Goal: Book appointment/travel/reservation

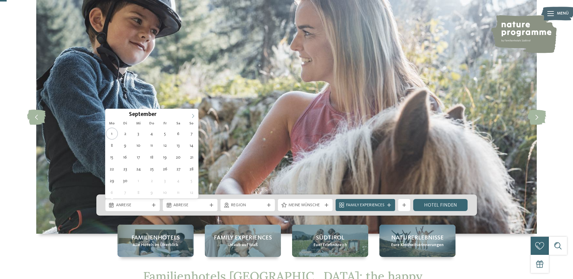
click at [194, 116] on icon at bounding box center [193, 116] width 4 height 4
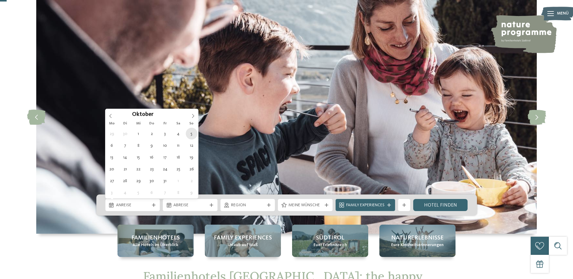
type div "05.10.2025"
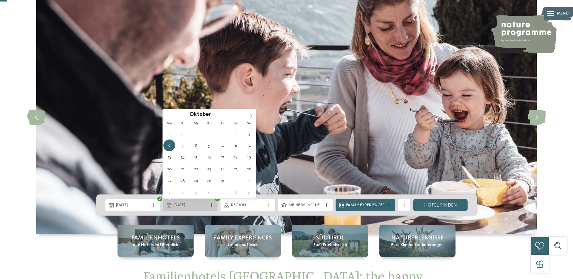
click at [195, 205] on span "06.10.2025" at bounding box center [190, 206] width 34 height 6
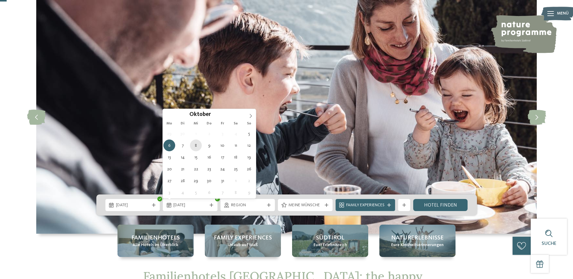
type div "08.10.2025"
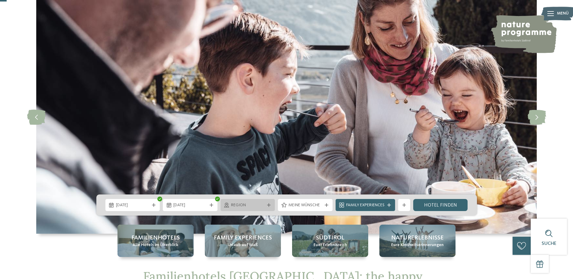
click at [233, 204] on span "Region" at bounding box center [248, 206] width 34 height 6
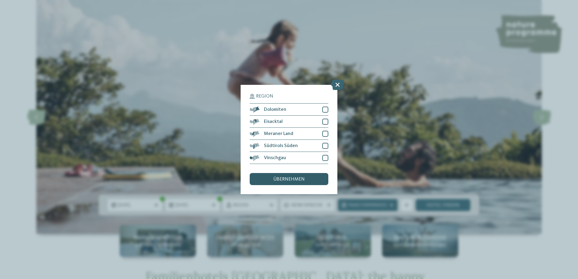
click at [298, 179] on span "übernehmen" at bounding box center [288, 179] width 31 height 5
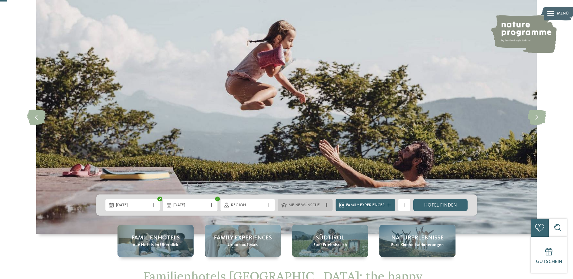
click at [311, 204] on span "Meine Wünsche" at bounding box center [306, 206] width 34 height 6
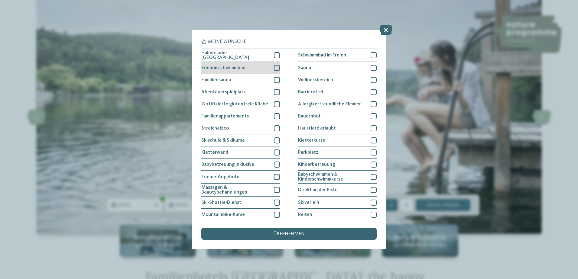
click at [231, 69] on span "Erlebnisschwimmbad" at bounding box center [223, 68] width 44 height 5
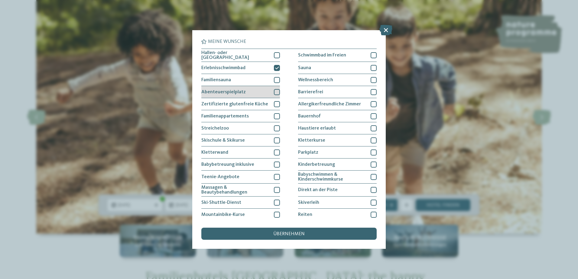
click at [242, 91] on span "Abenteuerspielplatz" at bounding box center [223, 92] width 44 height 5
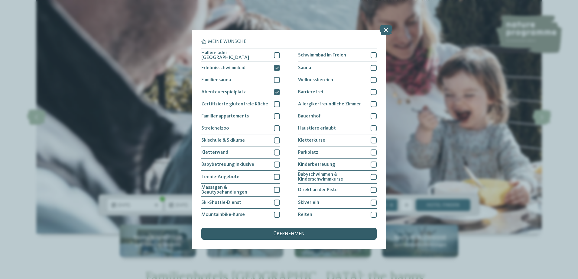
click at [289, 233] on span "übernehmen" at bounding box center [288, 234] width 31 height 5
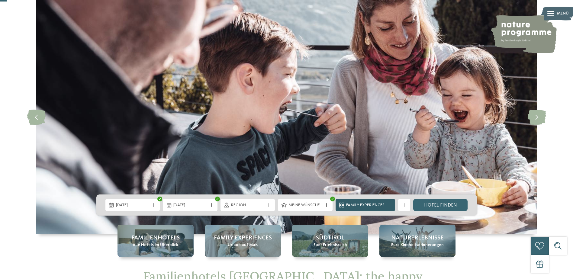
click at [372, 204] on span "Family Experiences" at bounding box center [365, 206] width 38 height 6
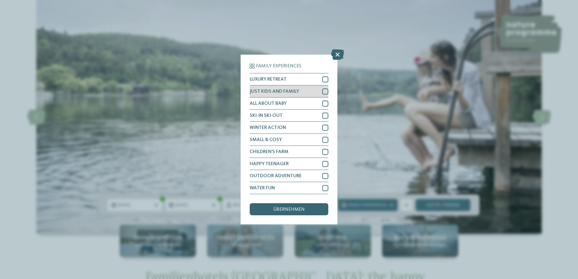
click at [323, 89] on div at bounding box center [325, 92] width 6 height 6
click at [296, 209] on span "übernehmen" at bounding box center [288, 209] width 31 height 5
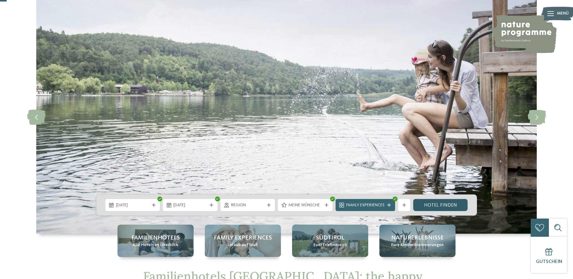
click at [444, 207] on link "Hotel finden" at bounding box center [440, 205] width 55 height 12
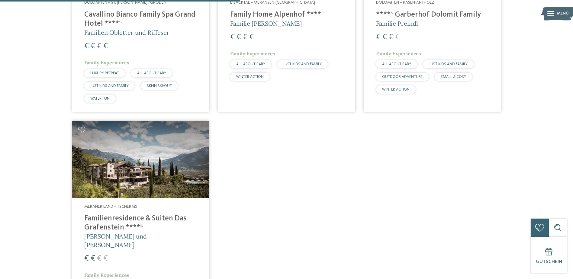
scroll to position [198, 0]
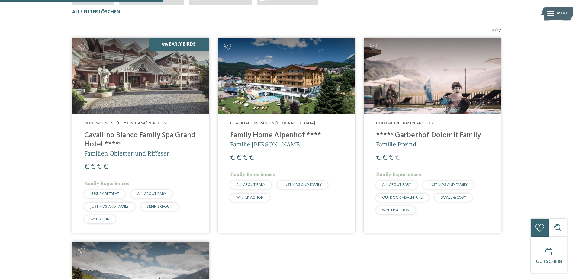
click at [384, 84] on img at bounding box center [432, 76] width 137 height 77
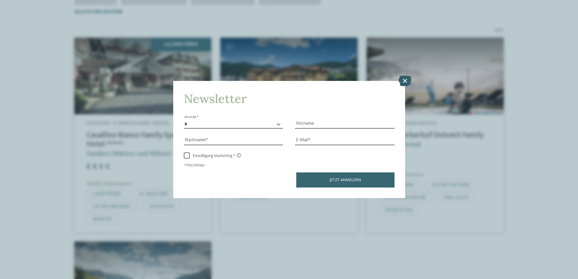
click at [406, 84] on icon at bounding box center [404, 80] width 13 height 11
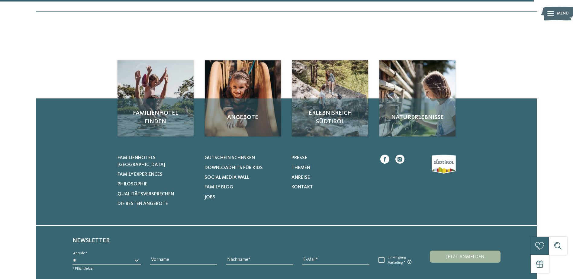
scroll to position [652, 0]
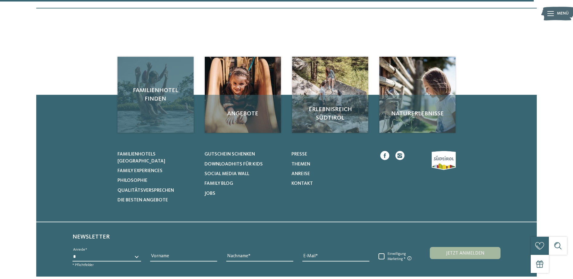
click at [155, 101] on div "Familienhotel finden" at bounding box center [156, 95] width 76 height 76
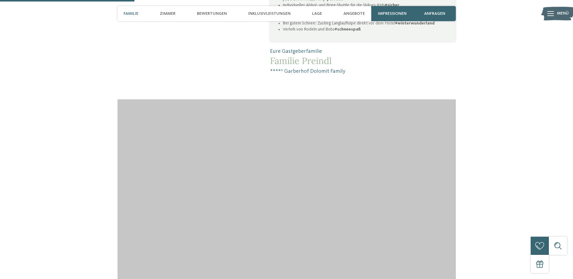
scroll to position [604, 0]
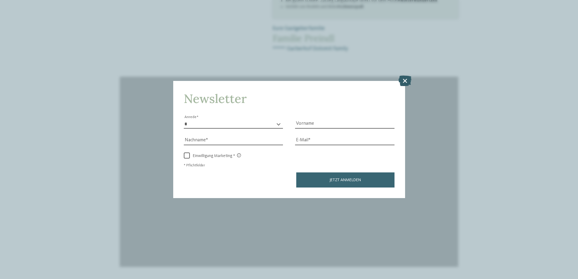
click at [404, 80] on icon at bounding box center [404, 80] width 13 height 11
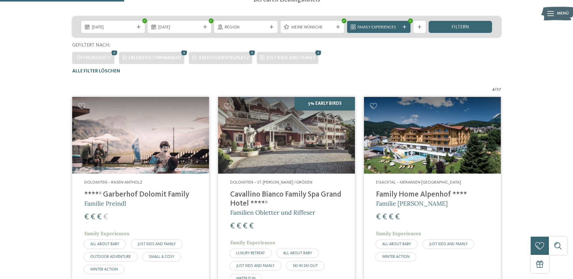
scroll to position [138, 0]
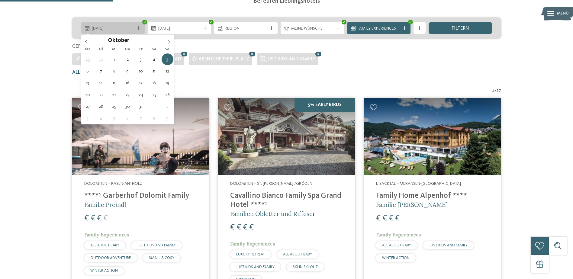
click at [109, 26] on span "[DATE]" at bounding box center [113, 29] width 42 height 6
click at [258, 27] on span "Region" at bounding box center [246, 29] width 42 height 6
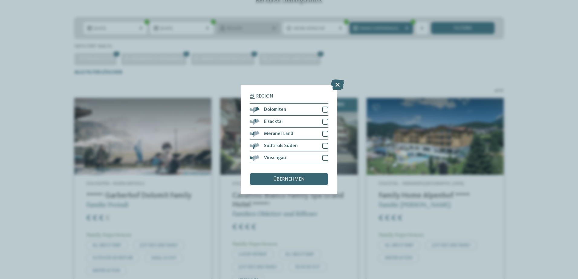
click at [258, 27] on div "Region Dolomiten" at bounding box center [289, 139] width 578 height 279
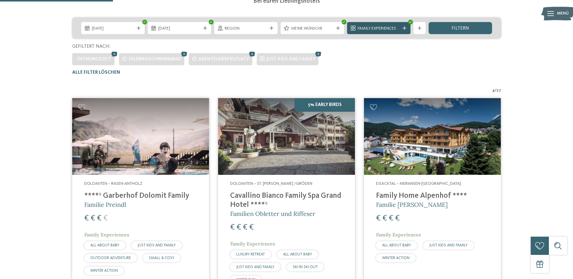
click at [385, 31] on span "Family Experiences" at bounding box center [379, 29] width 42 height 6
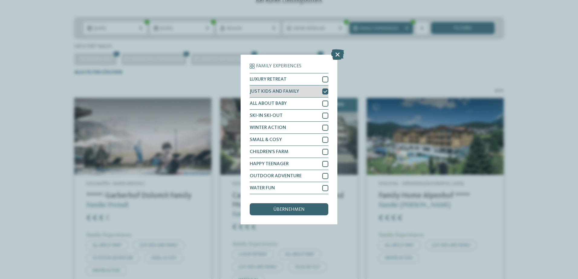
click at [312, 92] on div "JUST KIDS AND FAMILY" at bounding box center [289, 92] width 79 height 12
click at [276, 205] on div "übernehmen" at bounding box center [289, 209] width 79 height 12
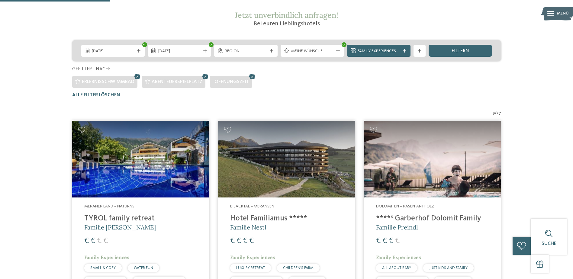
scroll to position [108, 0]
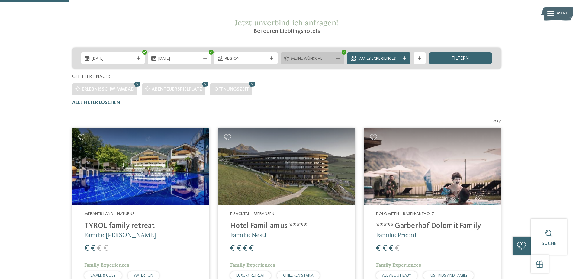
click at [317, 57] on span "Meine Wünsche" at bounding box center [312, 59] width 42 height 6
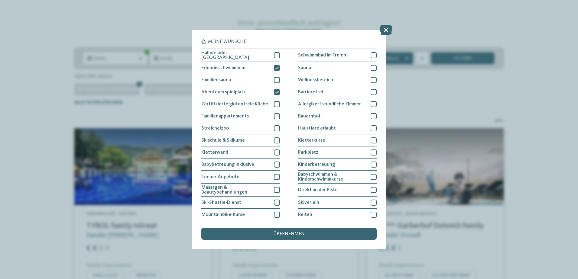
click at [528, 74] on div "Meine Wünsche Hallen- oder Schleusenbad Schwimmbad im Freien" at bounding box center [289, 139] width 578 height 279
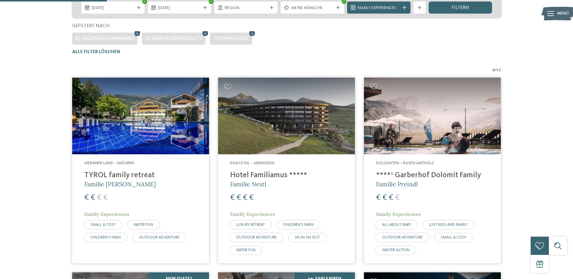
scroll to position [168, 0]
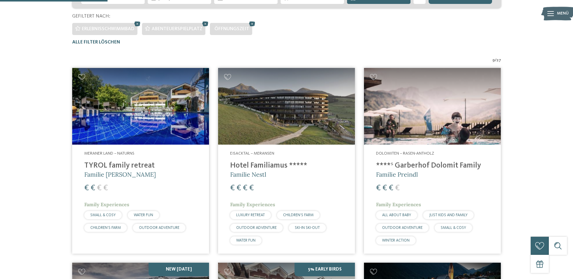
click at [148, 118] on img at bounding box center [140, 106] width 137 height 77
click at [146, 119] on img at bounding box center [140, 106] width 137 height 77
click at [286, 125] on img at bounding box center [286, 106] width 137 height 77
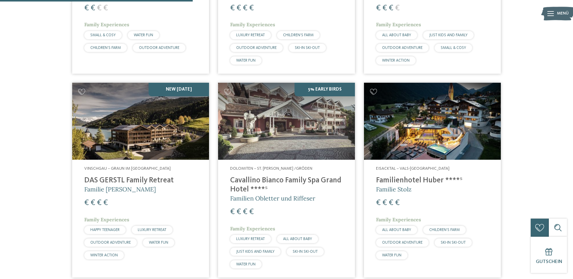
scroll to position [349, 0]
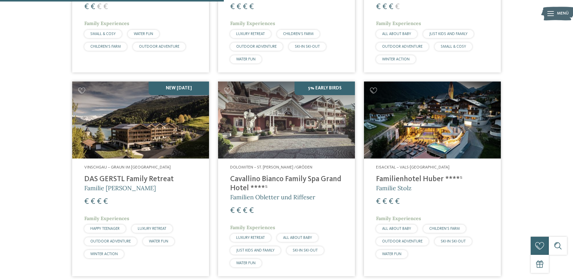
click at [283, 121] on img at bounding box center [286, 120] width 137 height 77
click at [431, 131] on img at bounding box center [432, 120] width 137 height 77
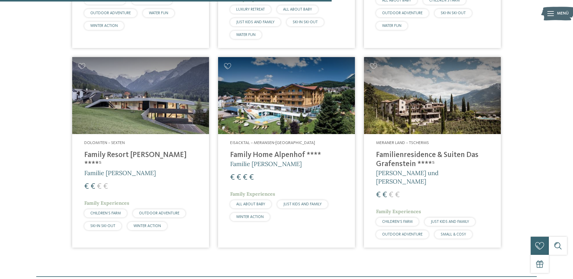
scroll to position [591, 0]
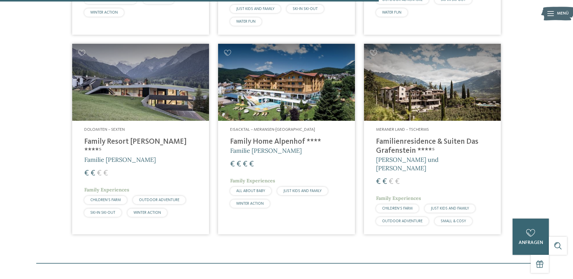
click at [280, 99] on img at bounding box center [286, 82] width 137 height 77
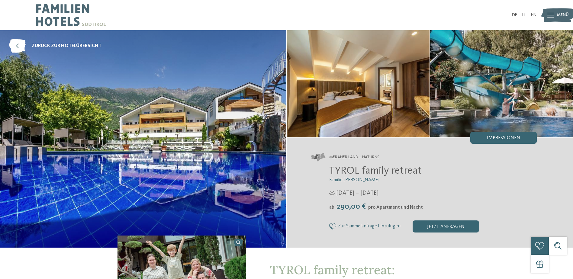
click at [512, 89] on img at bounding box center [501, 83] width 143 height 107
click at [516, 139] on span "Impressionen" at bounding box center [503, 138] width 33 height 5
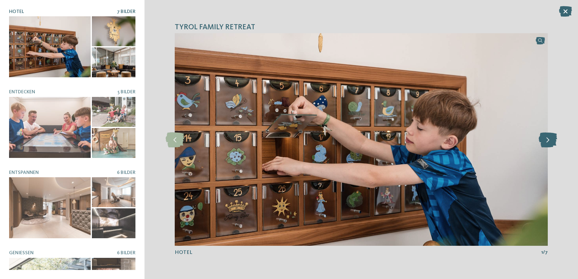
click at [548, 139] on icon at bounding box center [548, 139] width 18 height 15
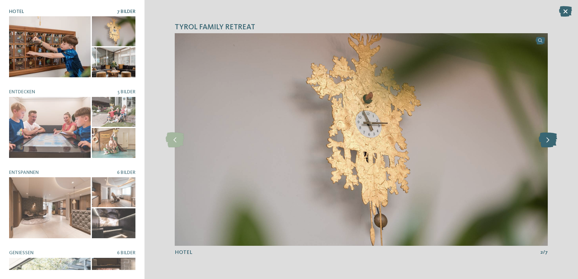
click at [548, 139] on icon at bounding box center [548, 139] width 18 height 15
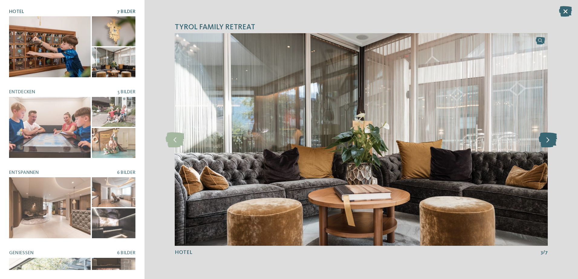
click at [548, 139] on icon at bounding box center [548, 139] width 18 height 15
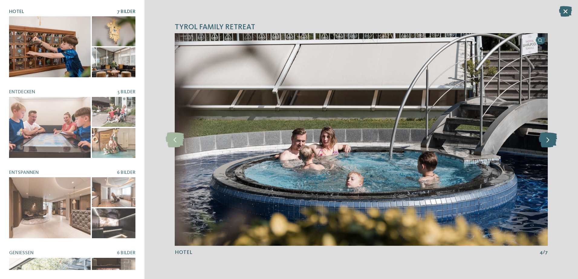
click at [548, 139] on icon at bounding box center [548, 139] width 18 height 15
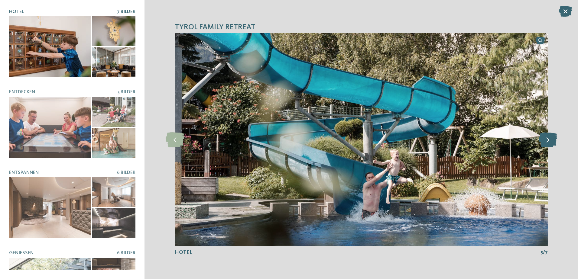
click at [548, 139] on icon at bounding box center [548, 139] width 18 height 15
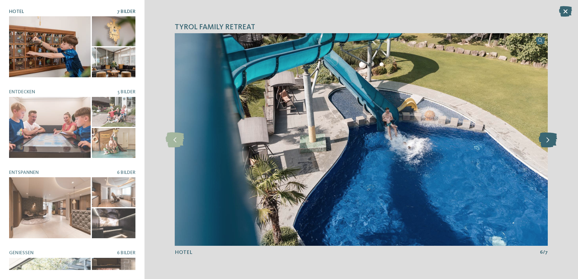
click at [548, 139] on icon at bounding box center [548, 139] width 18 height 15
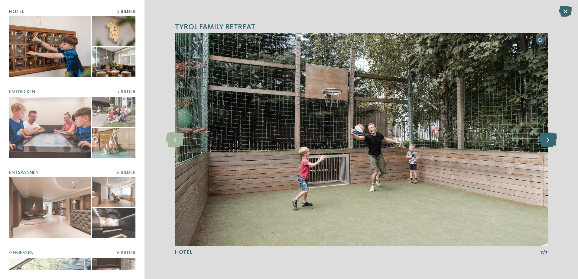
click at [548, 139] on icon at bounding box center [548, 139] width 18 height 15
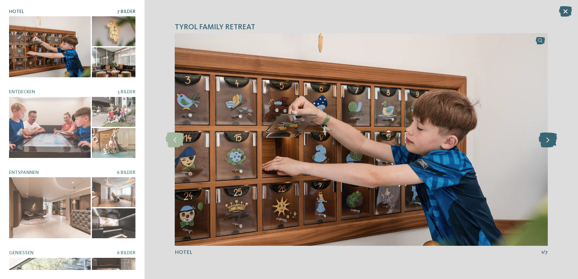
click at [548, 139] on icon at bounding box center [548, 139] width 18 height 15
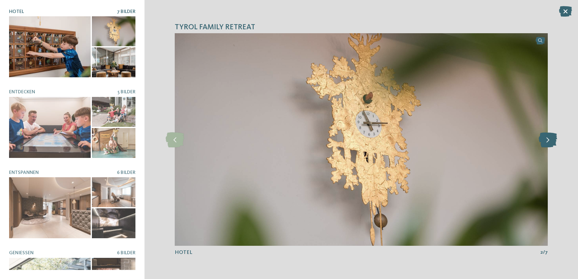
click at [548, 139] on icon at bounding box center [548, 139] width 18 height 15
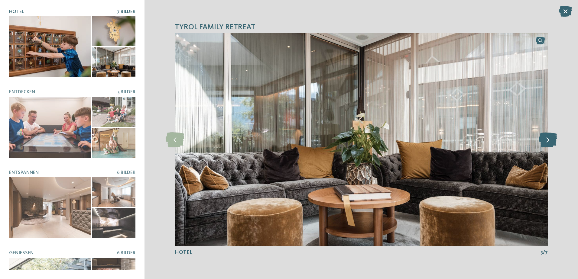
click at [548, 139] on icon at bounding box center [548, 139] width 18 height 15
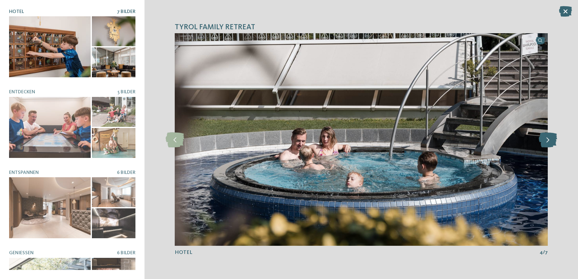
click at [548, 139] on icon at bounding box center [548, 139] width 18 height 15
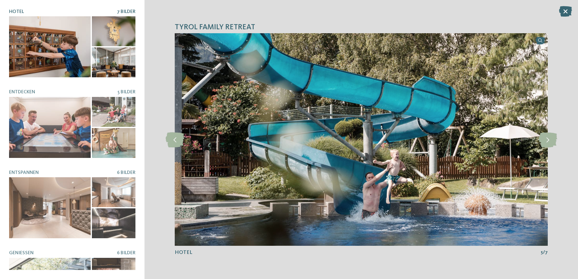
click at [41, 46] on div at bounding box center [50, 46] width 82 height 61
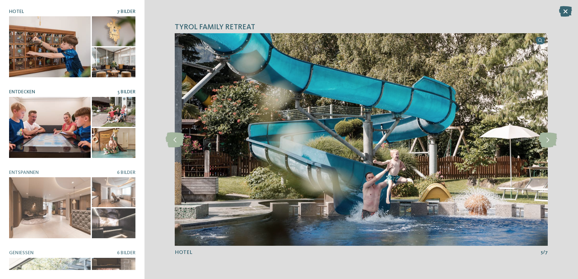
click at [47, 109] on div at bounding box center [50, 127] width 82 height 61
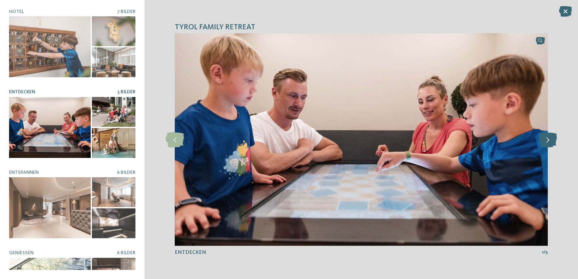
click at [549, 144] on icon at bounding box center [548, 139] width 18 height 15
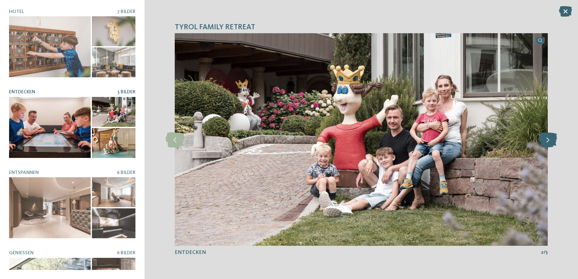
click at [549, 144] on icon at bounding box center [548, 139] width 18 height 15
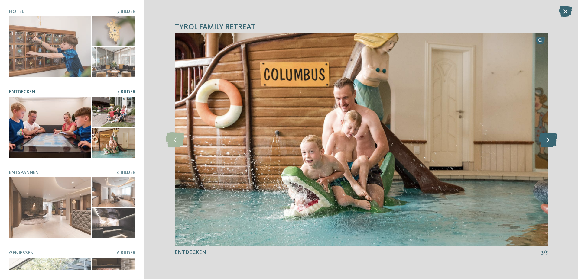
click at [549, 144] on icon at bounding box center [548, 139] width 18 height 15
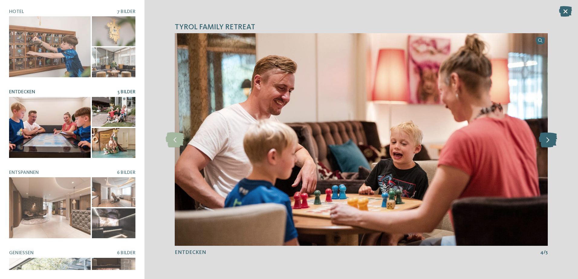
click at [549, 144] on icon at bounding box center [548, 139] width 18 height 15
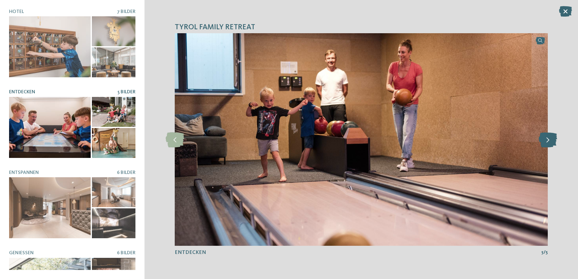
click at [549, 144] on icon at bounding box center [548, 139] width 18 height 15
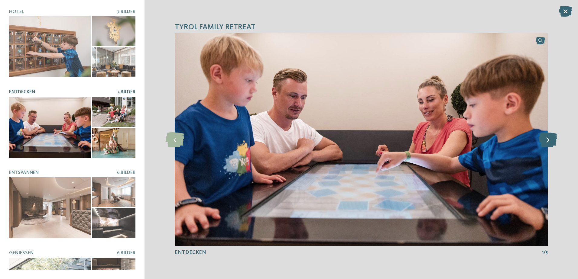
click at [549, 144] on icon at bounding box center [548, 139] width 18 height 15
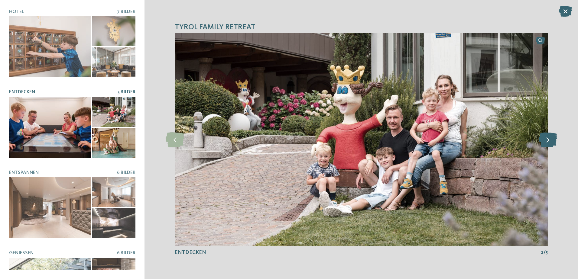
click at [549, 144] on icon at bounding box center [548, 139] width 18 height 15
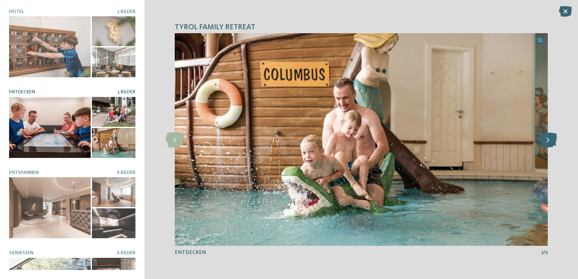
click at [549, 144] on icon at bounding box center [548, 139] width 18 height 15
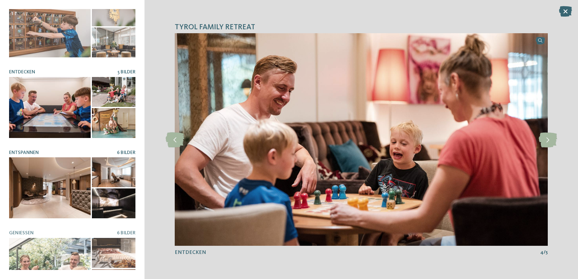
scroll to position [30, 0]
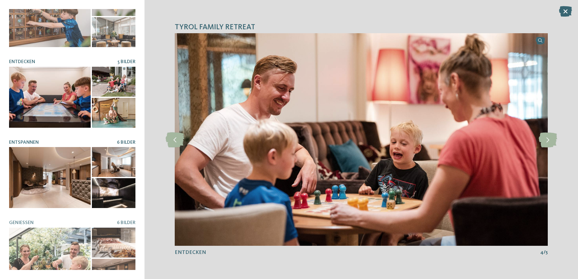
click at [52, 195] on div at bounding box center [50, 177] width 82 height 61
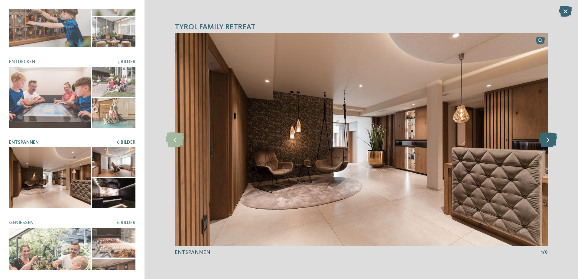
click at [553, 147] on icon at bounding box center [548, 139] width 18 height 15
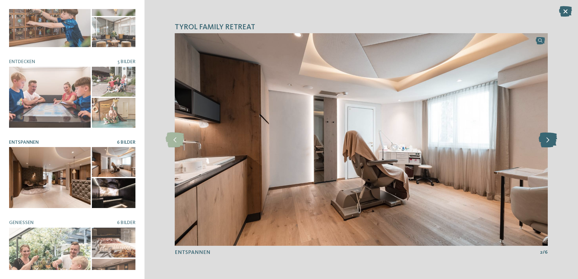
click at [550, 141] on icon at bounding box center [548, 139] width 18 height 15
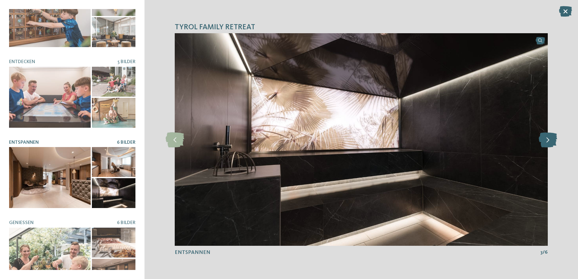
click at [550, 141] on icon at bounding box center [548, 139] width 18 height 15
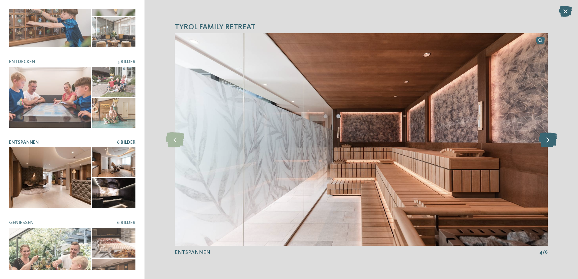
click at [550, 141] on icon at bounding box center [548, 139] width 18 height 15
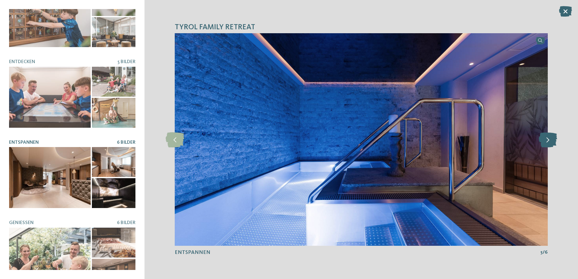
click at [550, 141] on icon at bounding box center [548, 139] width 18 height 15
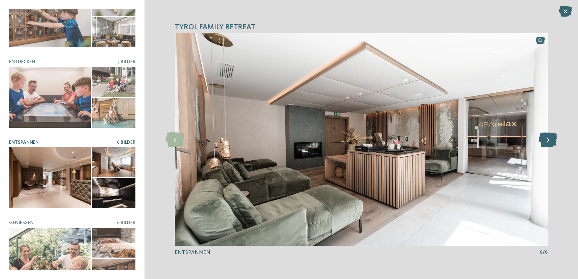
click at [550, 141] on icon at bounding box center [548, 139] width 18 height 15
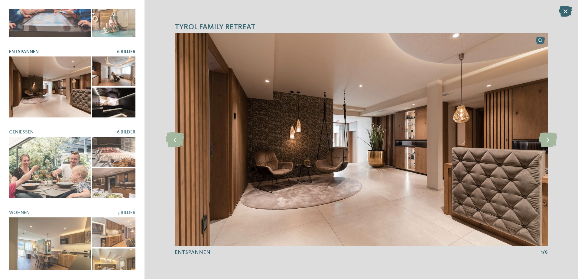
scroll to position [122, 0]
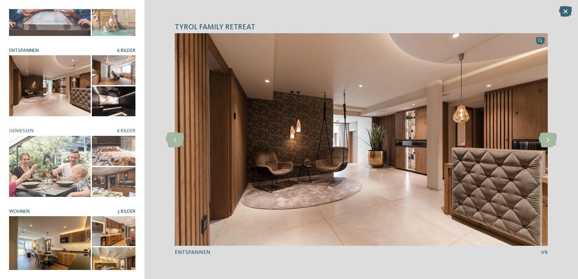
click at [65, 233] on div at bounding box center [50, 246] width 82 height 61
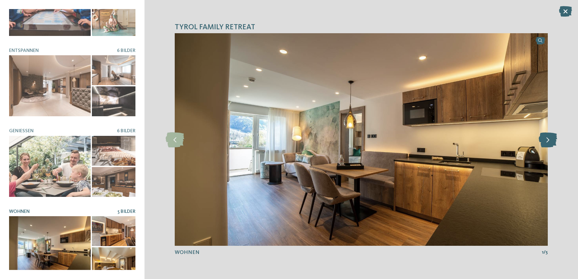
click at [542, 138] on icon at bounding box center [548, 139] width 18 height 15
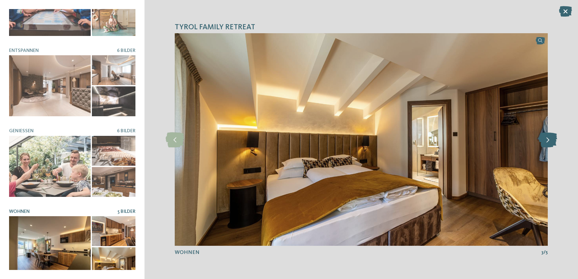
click at [542, 138] on icon at bounding box center [548, 139] width 18 height 15
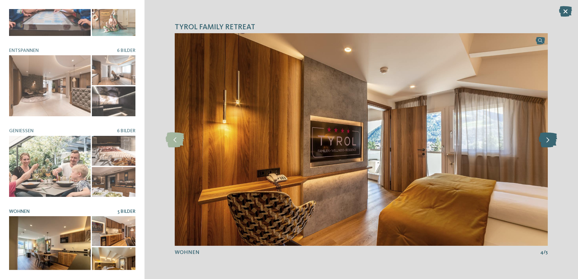
click at [542, 138] on icon at bounding box center [548, 139] width 18 height 15
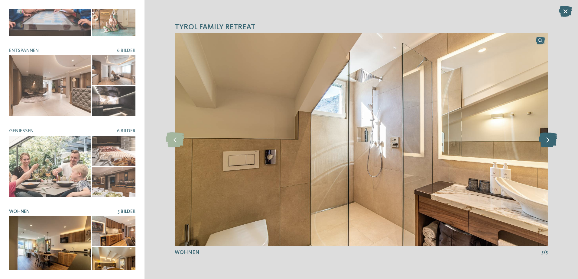
click at [542, 138] on icon at bounding box center [548, 139] width 18 height 15
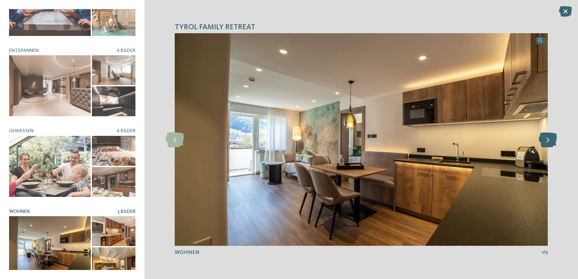
click at [542, 138] on icon at bounding box center [548, 139] width 18 height 15
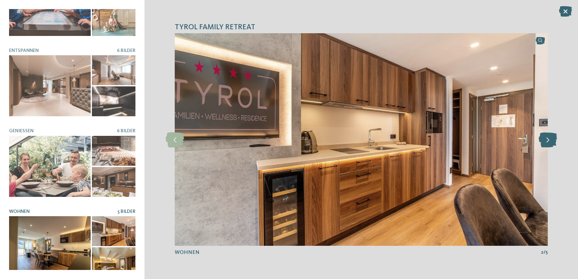
click at [542, 138] on icon at bounding box center [548, 139] width 18 height 15
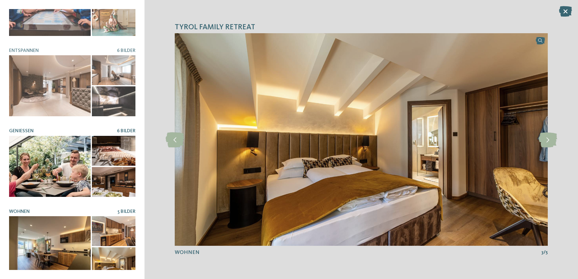
click at [50, 157] on div at bounding box center [50, 166] width 82 height 61
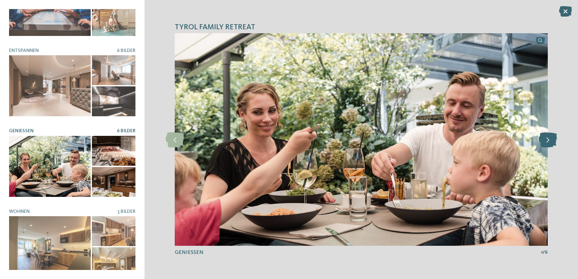
click at [544, 136] on icon at bounding box center [548, 139] width 18 height 15
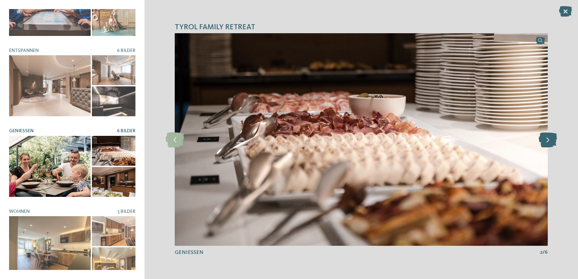
click at [544, 136] on icon at bounding box center [548, 139] width 18 height 15
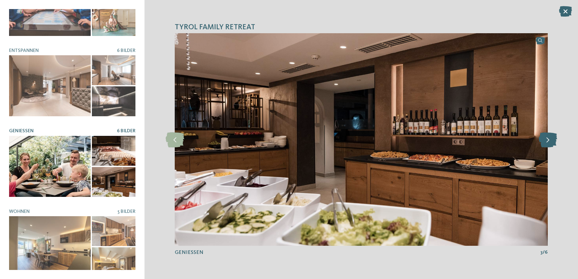
click at [544, 136] on icon at bounding box center [548, 139] width 18 height 15
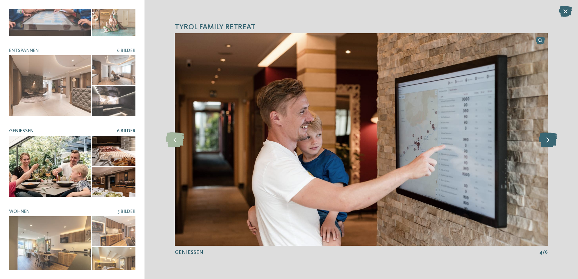
click at [544, 136] on icon at bounding box center [548, 139] width 18 height 15
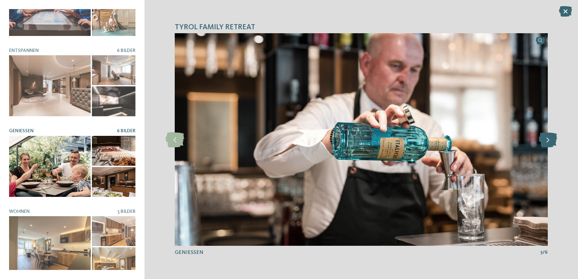
click at [544, 136] on icon at bounding box center [548, 139] width 18 height 15
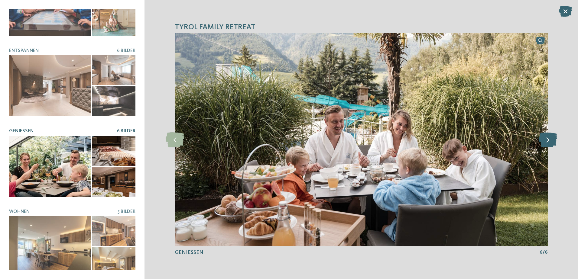
click at [544, 136] on icon at bounding box center [548, 139] width 18 height 15
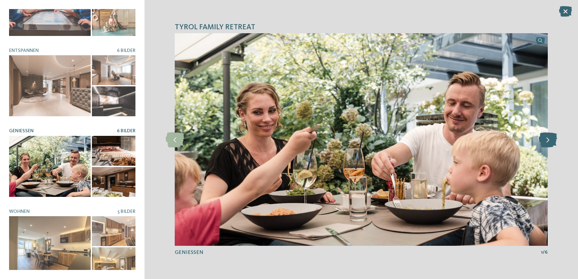
click at [544, 136] on icon at bounding box center [548, 139] width 18 height 15
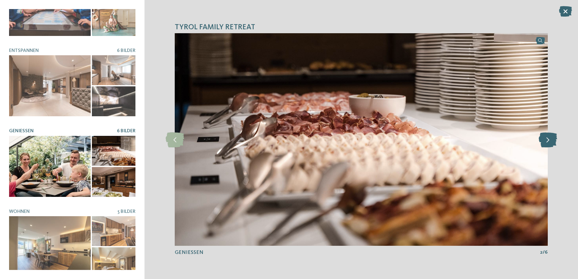
click at [544, 136] on icon at bounding box center [548, 139] width 18 height 15
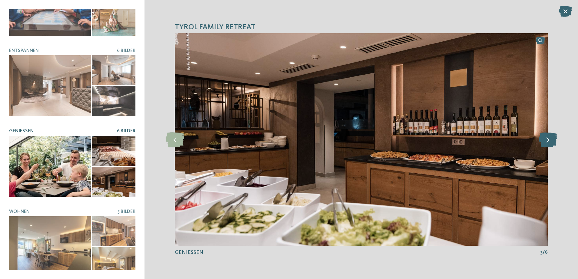
click at [544, 136] on icon at bounding box center [548, 139] width 18 height 15
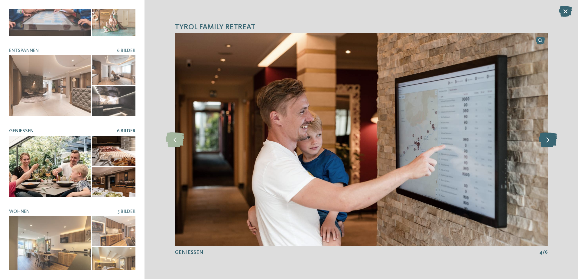
click at [544, 136] on icon at bounding box center [548, 139] width 18 height 15
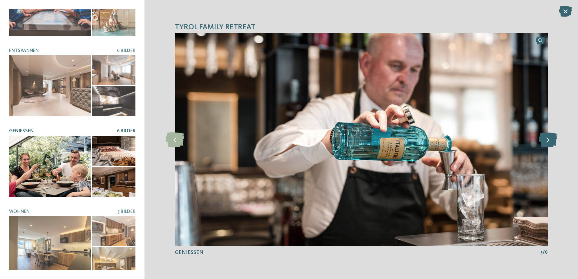
click at [544, 136] on icon at bounding box center [548, 139] width 18 height 15
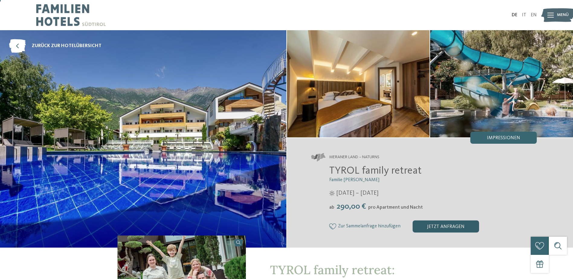
scroll to position [30, 0]
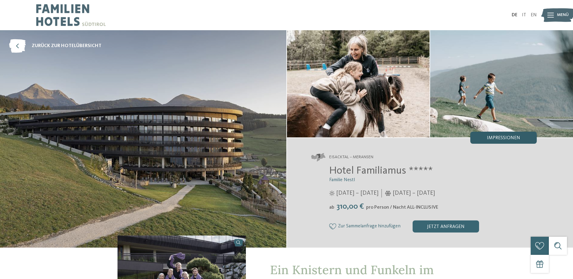
click at [497, 137] on span "Impressionen" at bounding box center [503, 138] width 33 height 5
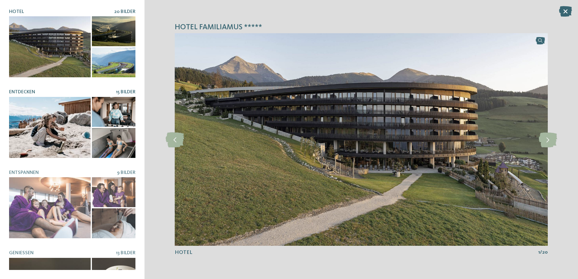
click at [36, 116] on div at bounding box center [50, 127] width 82 height 61
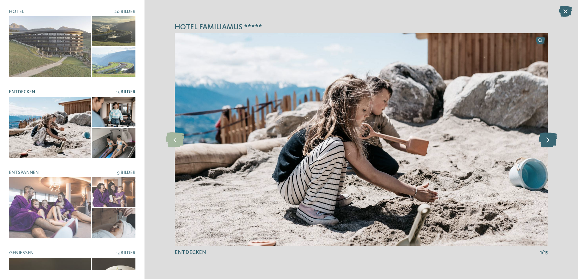
click at [546, 136] on icon at bounding box center [548, 139] width 18 height 15
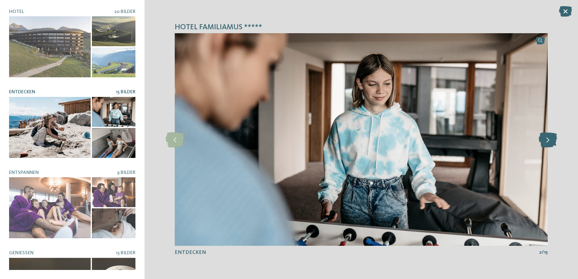
click at [546, 136] on icon at bounding box center [548, 139] width 18 height 15
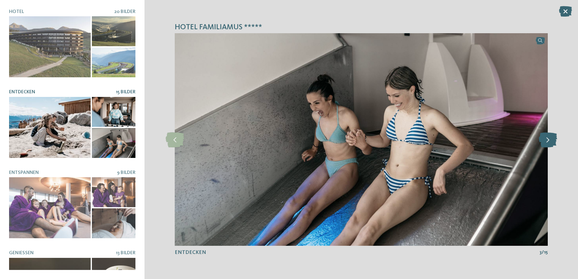
click at [546, 136] on icon at bounding box center [548, 139] width 18 height 15
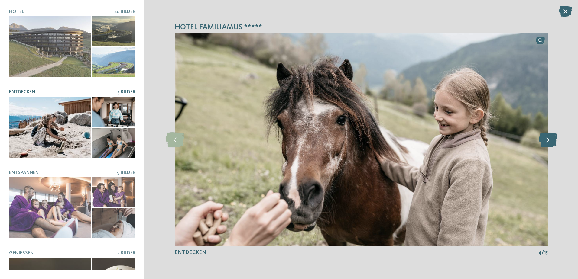
click at [546, 136] on icon at bounding box center [548, 139] width 18 height 15
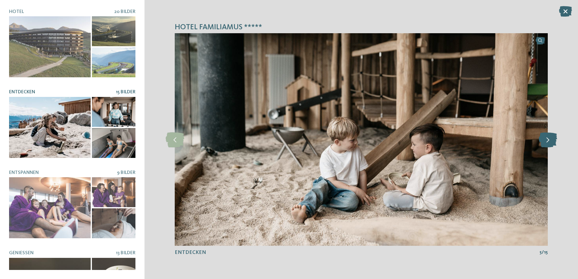
click at [546, 136] on icon at bounding box center [548, 139] width 18 height 15
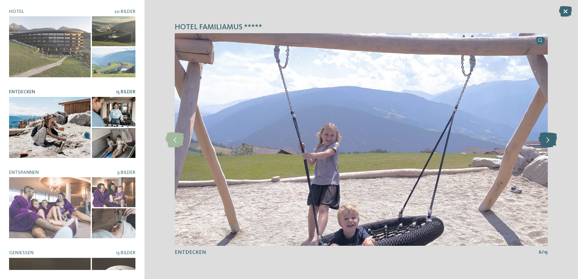
click at [546, 136] on icon at bounding box center [548, 139] width 18 height 15
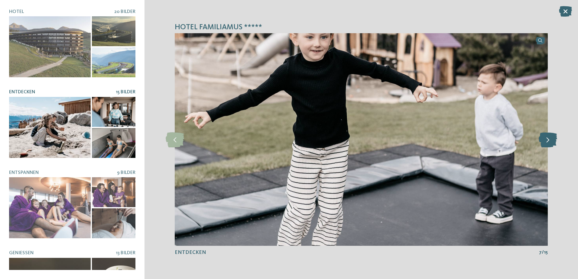
click at [546, 136] on icon at bounding box center [548, 139] width 18 height 15
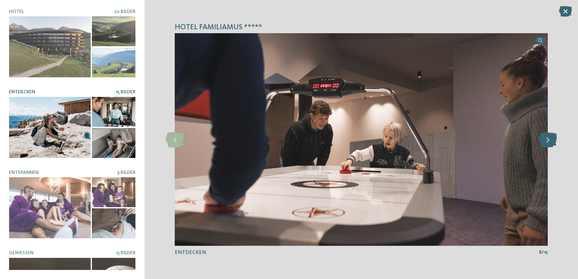
click at [546, 136] on icon at bounding box center [548, 139] width 18 height 15
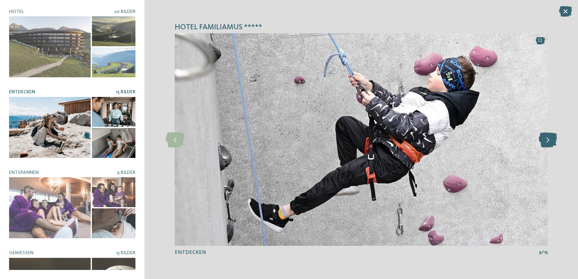
click at [546, 136] on icon at bounding box center [548, 139] width 18 height 15
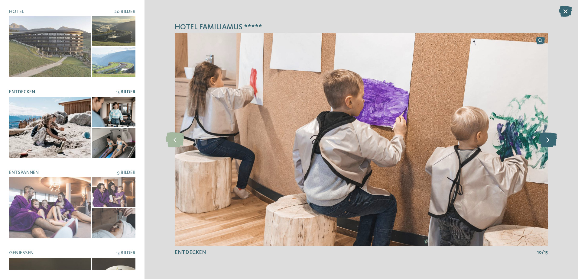
click at [546, 136] on icon at bounding box center [548, 139] width 18 height 15
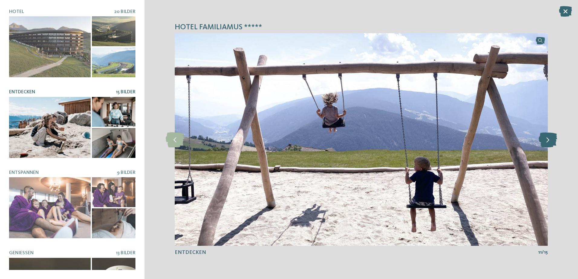
click at [546, 136] on icon at bounding box center [548, 139] width 18 height 15
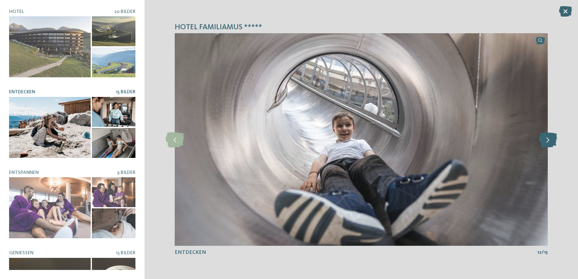
click at [546, 136] on icon at bounding box center [548, 139] width 18 height 15
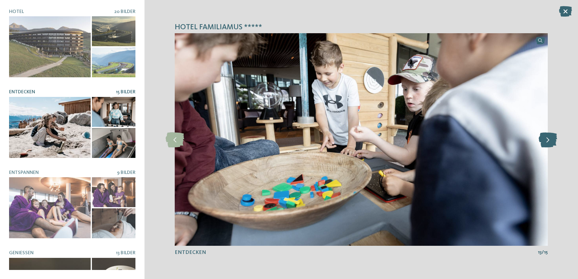
click at [546, 136] on icon at bounding box center [548, 139] width 18 height 15
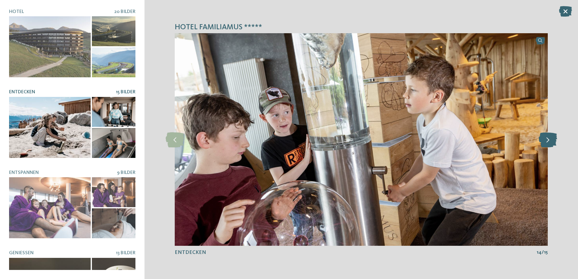
click at [546, 136] on icon at bounding box center [548, 139] width 18 height 15
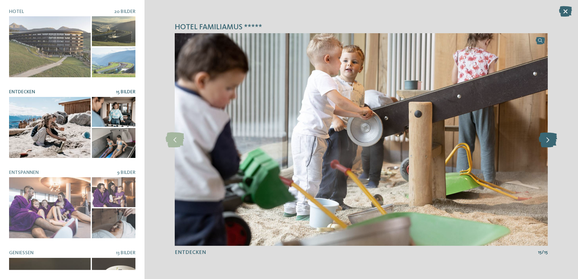
click at [546, 136] on icon at bounding box center [548, 139] width 18 height 15
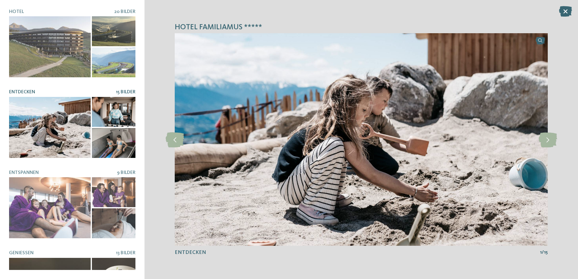
click at [564, 12] on icon at bounding box center [565, 11] width 13 height 11
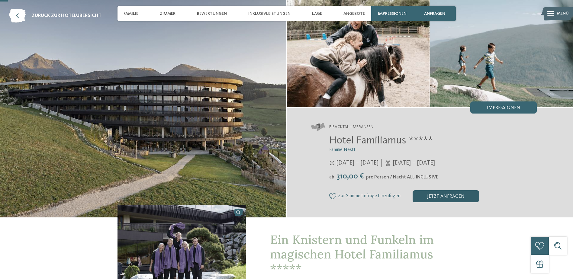
click at [446, 197] on div "jetzt anfragen" at bounding box center [446, 196] width 66 height 12
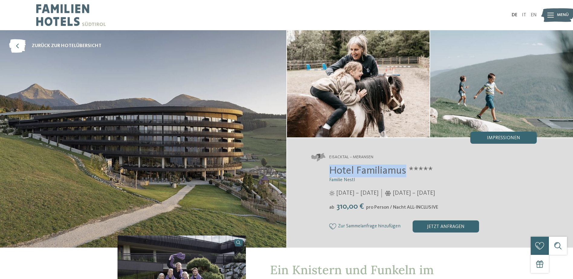
drag, startPoint x: 405, startPoint y: 170, endPoint x: 330, endPoint y: 162, distance: 75.4
click at [330, 162] on div "Eisacktal – Meransen Hotel Familiamus ***** Familie Nestl ab" at bounding box center [430, 193] width 287 height 110
copy span "Hotel Familiamus"
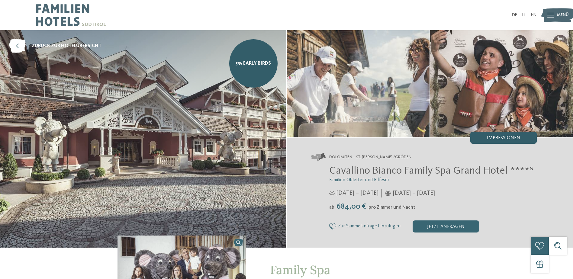
click at [501, 142] on div "Impressionen" at bounding box center [504, 138] width 66 height 12
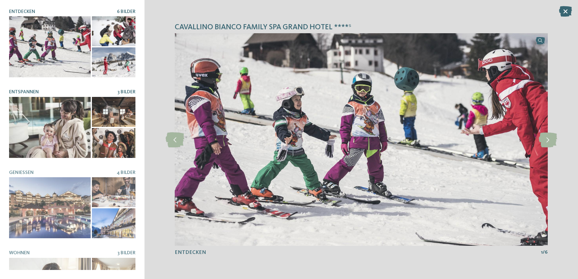
click at [118, 91] on span "3 Bilder" at bounding box center [127, 92] width 18 height 5
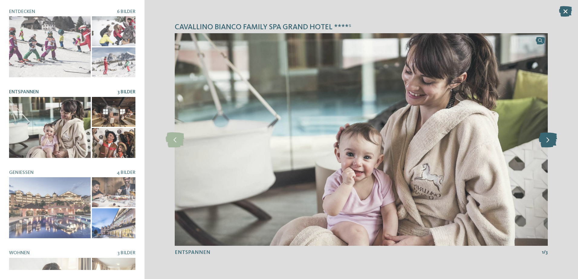
click at [550, 142] on icon at bounding box center [548, 139] width 18 height 15
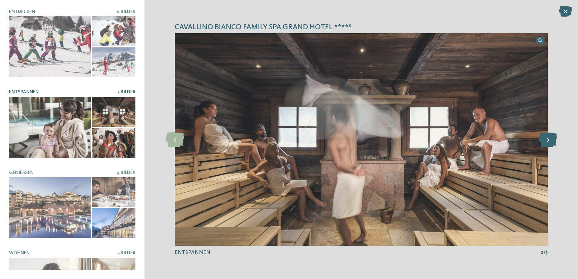
click at [550, 142] on icon at bounding box center [548, 139] width 18 height 15
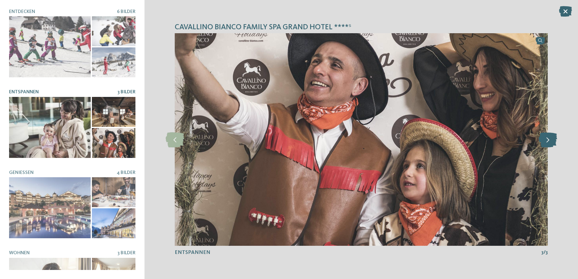
click at [550, 142] on icon at bounding box center [548, 139] width 18 height 15
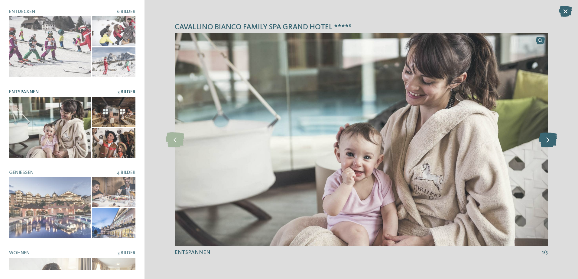
click at [550, 142] on icon at bounding box center [548, 139] width 18 height 15
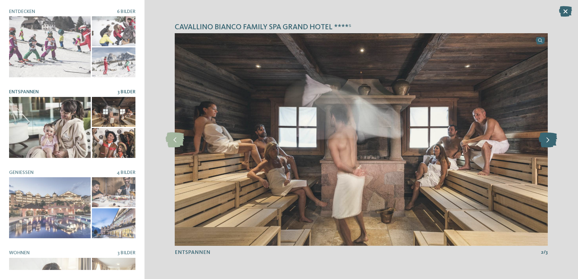
click at [550, 142] on icon at bounding box center [548, 139] width 18 height 15
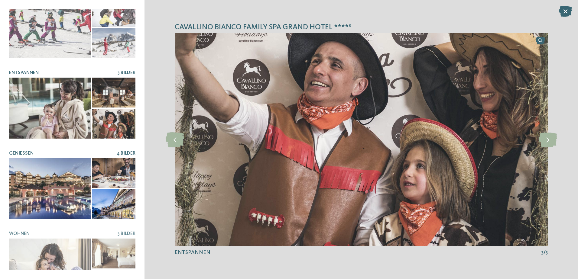
scroll to position [43, 0]
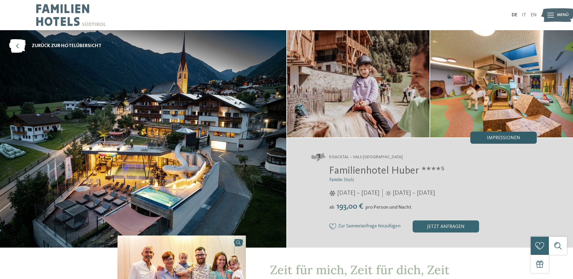
click at [510, 138] on span "Impressionen" at bounding box center [503, 138] width 33 height 5
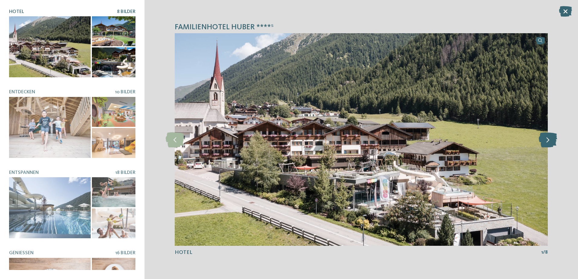
click at [553, 139] on icon at bounding box center [548, 139] width 18 height 15
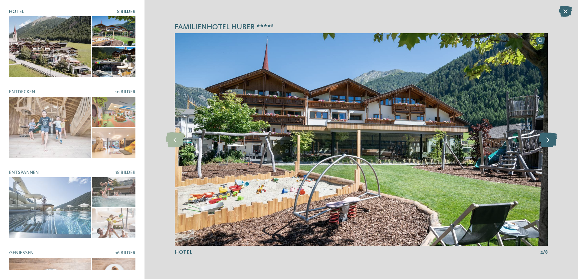
click at [553, 139] on icon at bounding box center [548, 139] width 18 height 15
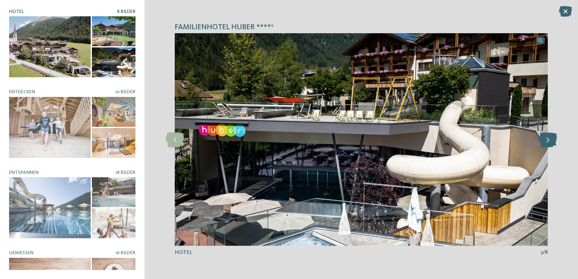
click at [553, 139] on icon at bounding box center [548, 139] width 18 height 15
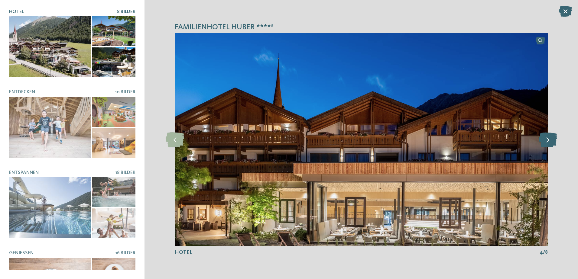
click at [553, 139] on icon at bounding box center [548, 139] width 18 height 15
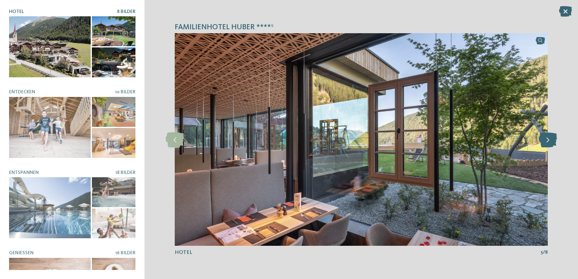
click at [553, 139] on icon at bounding box center [548, 139] width 18 height 15
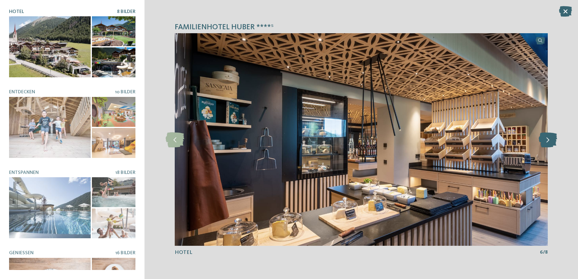
click at [553, 139] on icon at bounding box center [548, 139] width 18 height 15
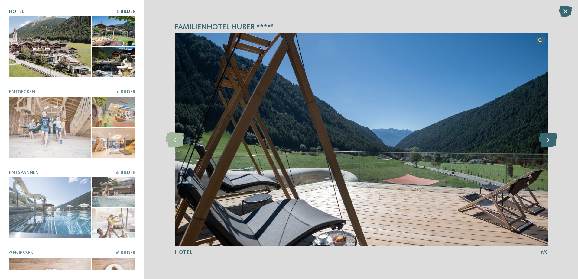
click at [553, 139] on icon at bounding box center [548, 139] width 18 height 15
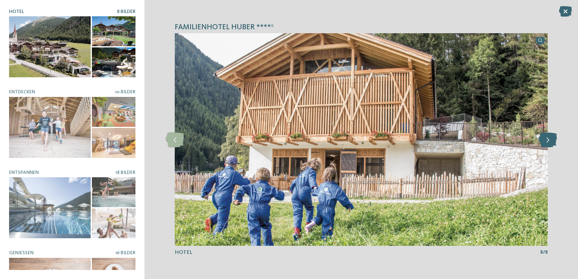
click at [553, 139] on icon at bounding box center [548, 139] width 18 height 15
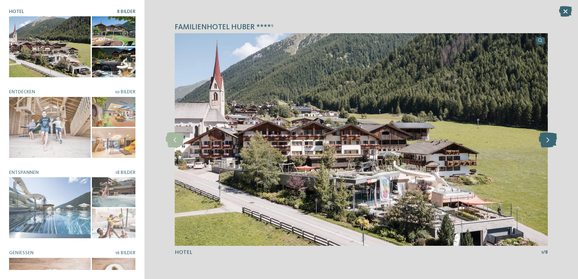
click at [553, 139] on icon at bounding box center [548, 139] width 18 height 15
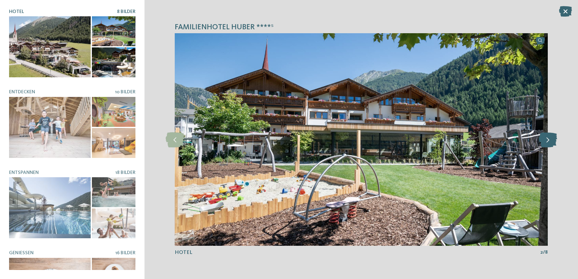
click at [553, 139] on icon at bounding box center [548, 139] width 18 height 15
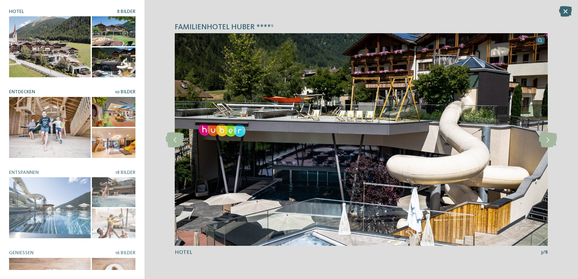
click at [115, 91] on span "10 Bilder" at bounding box center [125, 92] width 21 height 5
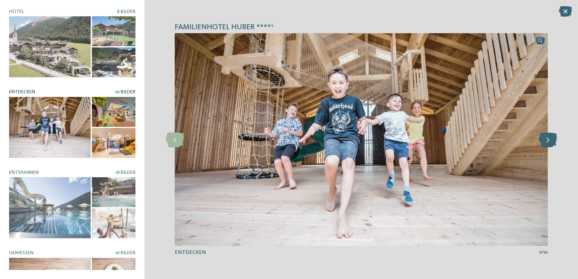
click at [547, 137] on icon at bounding box center [548, 139] width 18 height 15
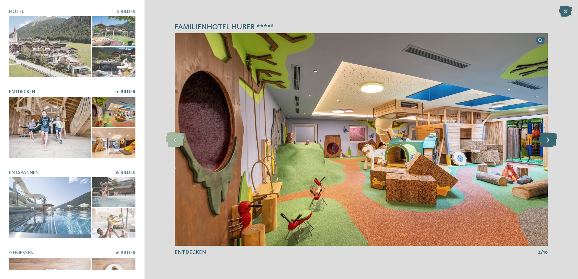
click at [547, 137] on icon at bounding box center [548, 139] width 18 height 15
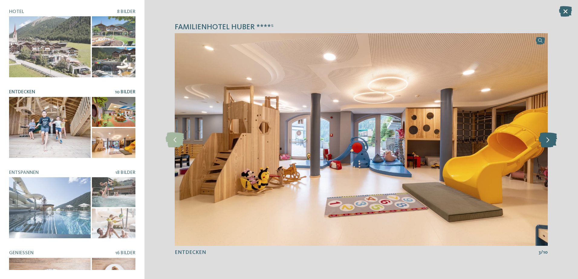
click at [547, 137] on icon at bounding box center [548, 139] width 18 height 15
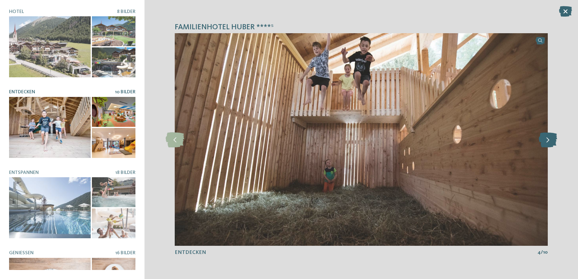
click at [547, 137] on icon at bounding box center [548, 139] width 18 height 15
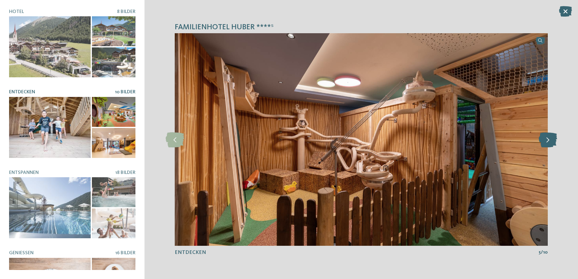
click at [547, 137] on icon at bounding box center [548, 139] width 18 height 15
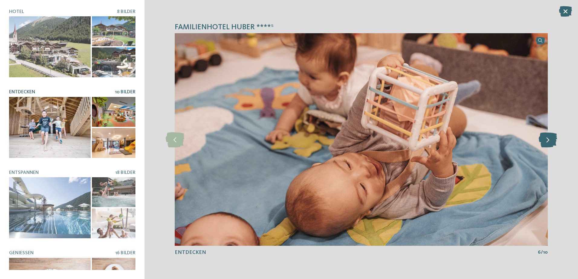
click at [547, 137] on icon at bounding box center [548, 139] width 18 height 15
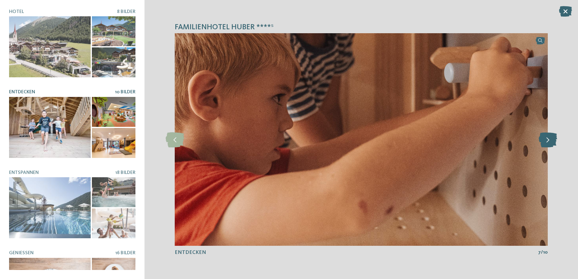
click at [547, 137] on icon at bounding box center [548, 139] width 18 height 15
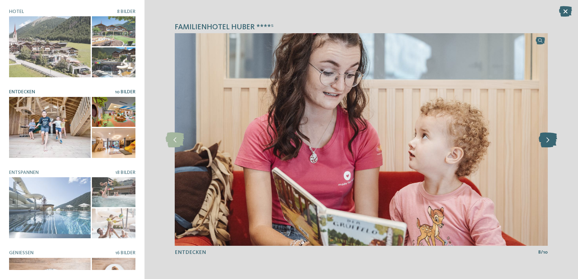
click at [547, 137] on icon at bounding box center [548, 139] width 18 height 15
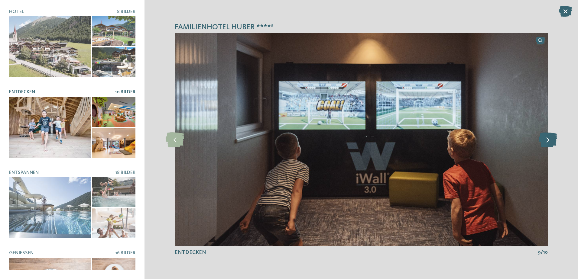
click at [547, 137] on icon at bounding box center [548, 139] width 18 height 15
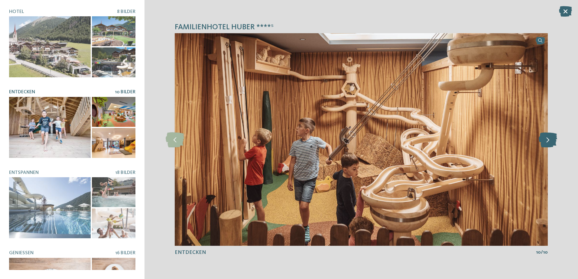
click at [545, 136] on icon at bounding box center [548, 139] width 18 height 15
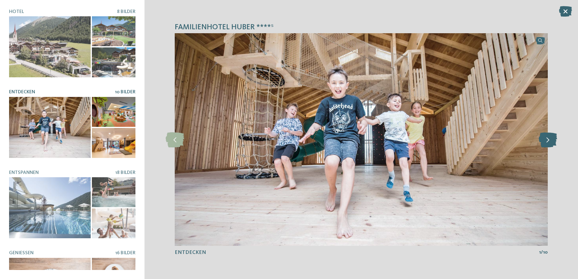
click at [545, 136] on icon at bounding box center [548, 139] width 18 height 15
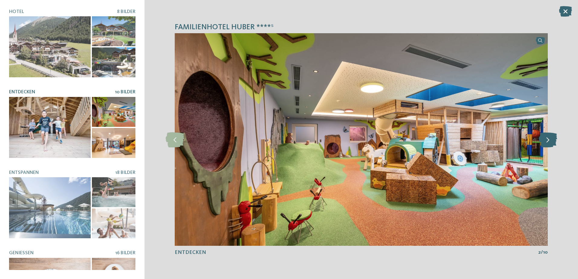
click at [545, 136] on icon at bounding box center [548, 139] width 18 height 15
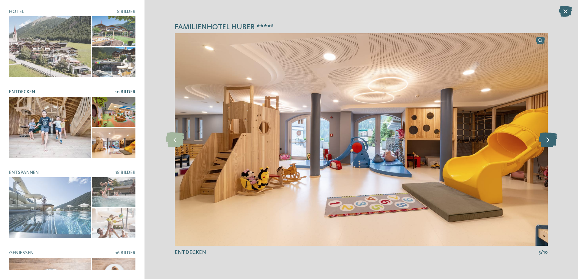
click at [545, 136] on icon at bounding box center [548, 139] width 18 height 15
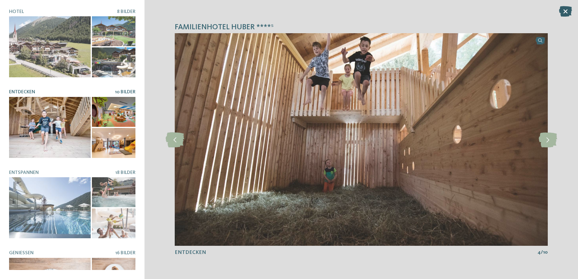
click at [571, 9] on icon at bounding box center [565, 11] width 13 height 11
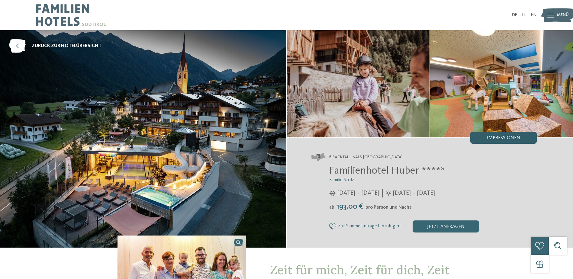
click at [485, 137] on div "Impressionen" at bounding box center [504, 138] width 66 height 12
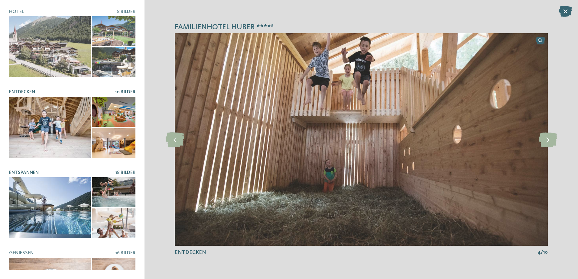
click at [126, 170] on span "18 Bilder" at bounding box center [125, 172] width 20 height 5
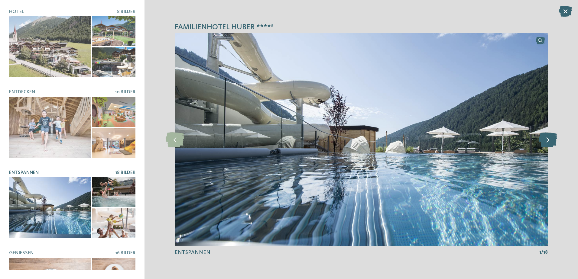
click at [553, 136] on icon at bounding box center [548, 139] width 18 height 15
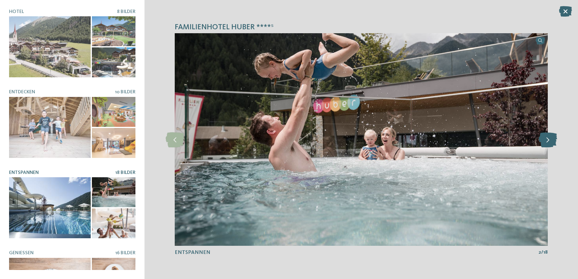
click at [553, 136] on icon at bounding box center [548, 139] width 18 height 15
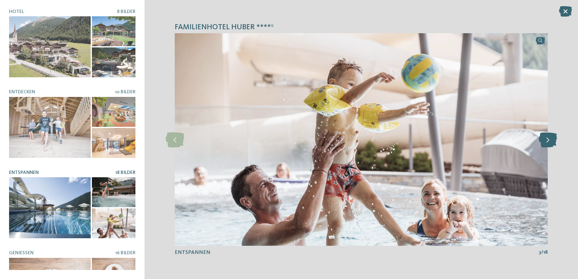
click at [553, 136] on icon at bounding box center [548, 139] width 18 height 15
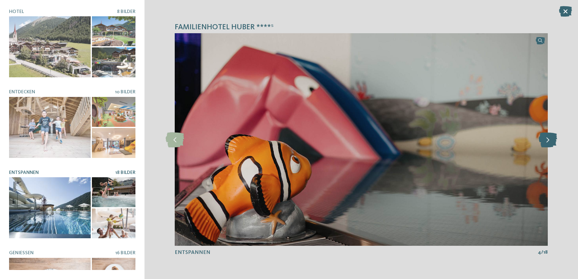
click at [553, 136] on icon at bounding box center [548, 139] width 18 height 15
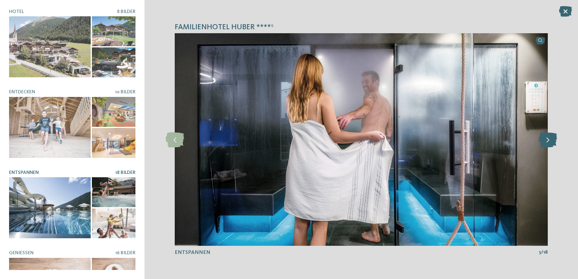
click at [553, 136] on icon at bounding box center [548, 139] width 18 height 15
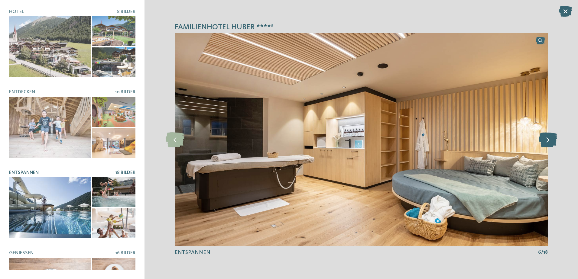
click at [553, 136] on icon at bounding box center [548, 139] width 18 height 15
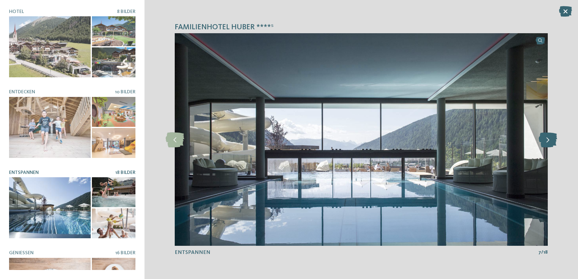
click at [553, 136] on icon at bounding box center [548, 139] width 18 height 15
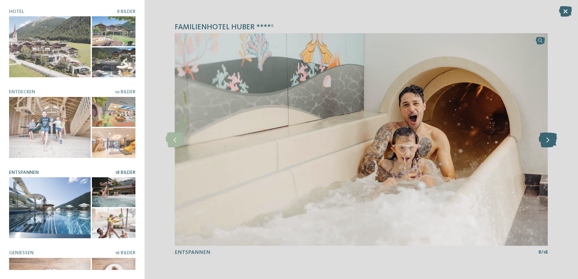
click at [553, 136] on icon at bounding box center [548, 139] width 18 height 15
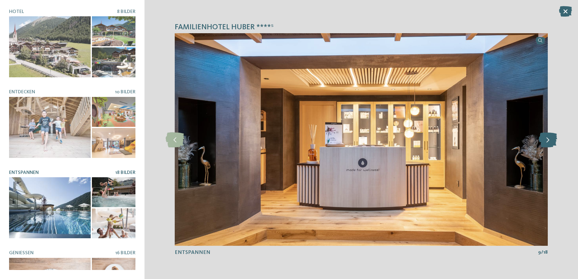
click at [553, 136] on icon at bounding box center [548, 139] width 18 height 15
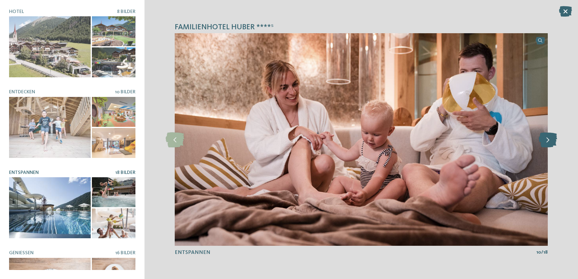
click at [553, 136] on icon at bounding box center [548, 139] width 18 height 15
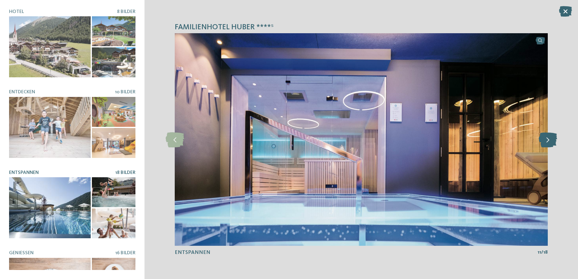
click at [553, 136] on icon at bounding box center [548, 139] width 18 height 15
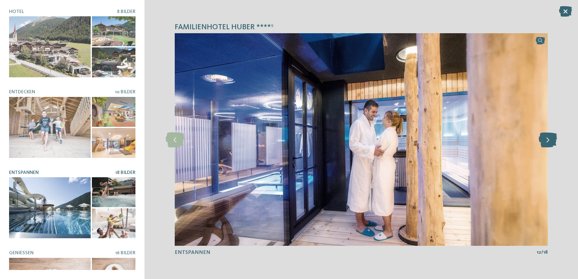
click at [553, 136] on icon at bounding box center [548, 139] width 18 height 15
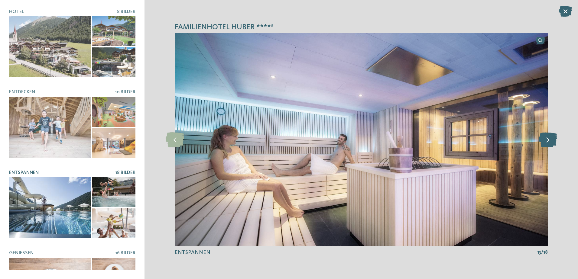
click at [553, 136] on icon at bounding box center [548, 139] width 18 height 15
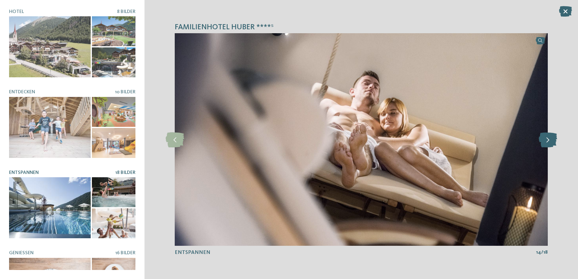
click at [553, 136] on icon at bounding box center [548, 139] width 18 height 15
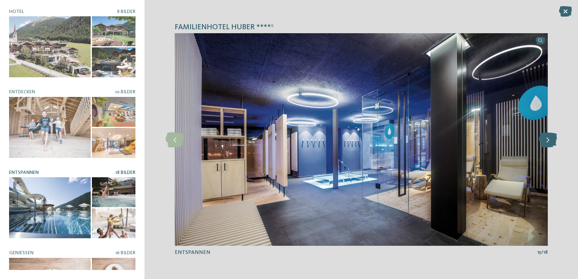
click at [553, 136] on icon at bounding box center [548, 139] width 18 height 15
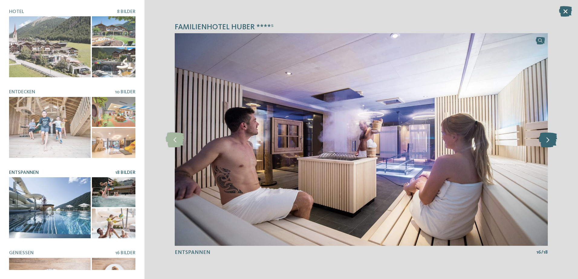
click at [553, 136] on icon at bounding box center [548, 139] width 18 height 15
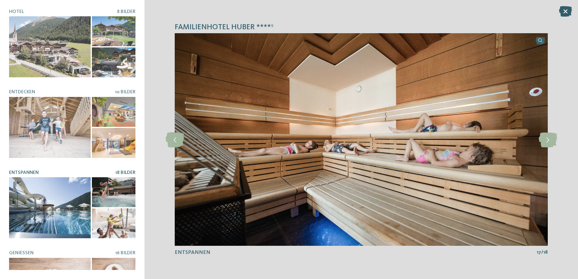
click at [563, 9] on icon at bounding box center [565, 11] width 13 height 11
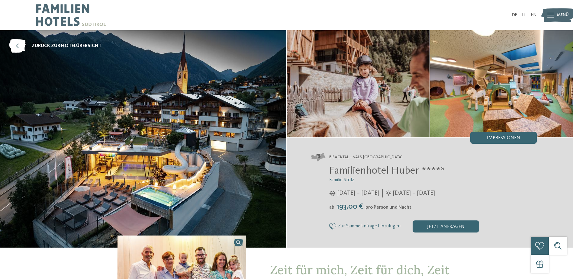
click at [367, 175] on span "Familienhotel Huber ****ˢ" at bounding box center [386, 171] width 115 height 11
click at [367, 171] on span "Familienhotel Huber ****ˢ" at bounding box center [386, 171] width 115 height 11
drag, startPoint x: 367, startPoint y: 171, endPoint x: 411, endPoint y: 170, distance: 43.5
click at [411, 170] on span "Familienhotel Huber ****ˢ" at bounding box center [386, 171] width 115 height 11
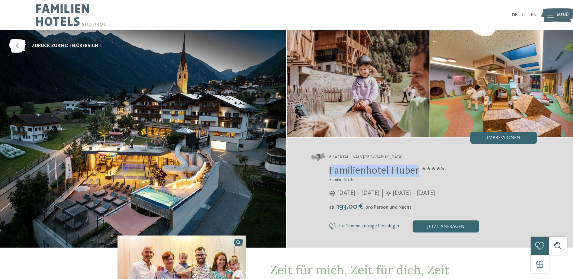
drag, startPoint x: 417, startPoint y: 171, endPoint x: 324, endPoint y: 169, distance: 93.1
click at [324, 169] on div "Familienhotel Huber ****ˢ Familie Stolz 05.12.2025 – 12.04.2026 01.05. – 05.12.…" at bounding box center [424, 199] width 226 height 68
copy span "Familienhotel Huber"
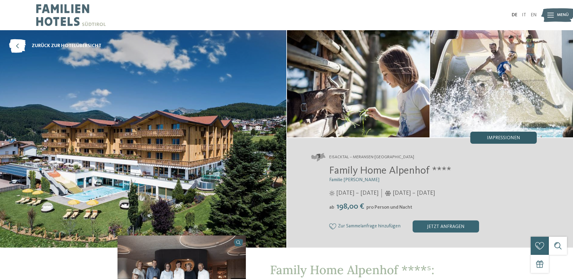
click at [506, 137] on span "Impressionen" at bounding box center [503, 138] width 33 height 5
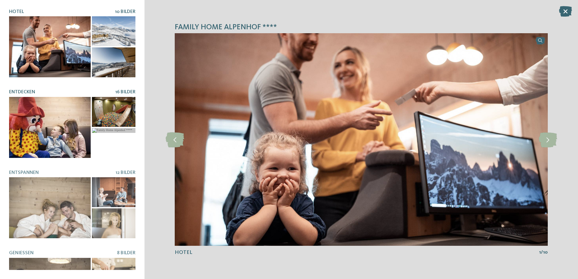
click at [123, 90] on span "16 Bilder" at bounding box center [125, 92] width 20 height 5
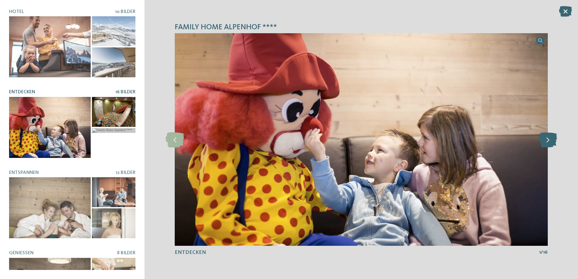
click at [553, 140] on icon at bounding box center [548, 139] width 18 height 15
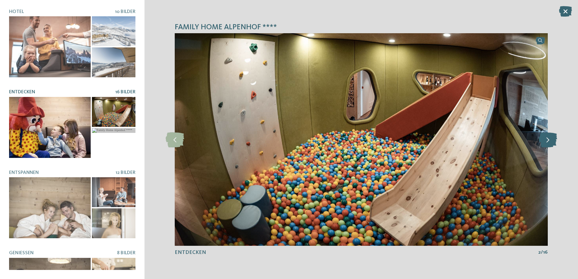
click at [553, 140] on icon at bounding box center [548, 139] width 18 height 15
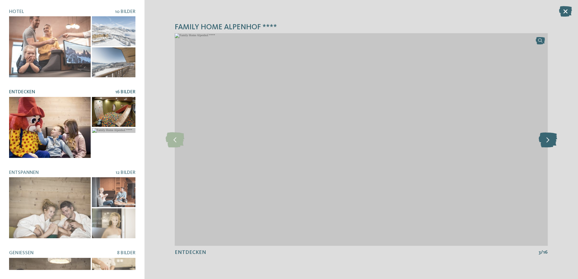
click at [553, 140] on icon at bounding box center [548, 139] width 18 height 15
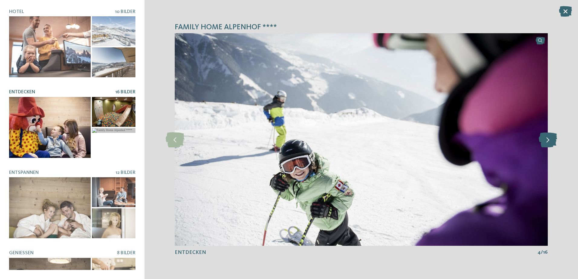
click at [553, 140] on icon at bounding box center [548, 139] width 18 height 15
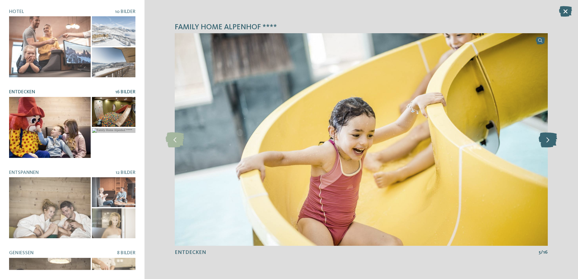
click at [553, 140] on icon at bounding box center [548, 139] width 18 height 15
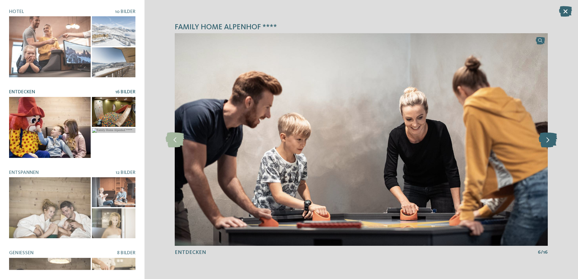
click at [553, 140] on icon at bounding box center [548, 139] width 18 height 15
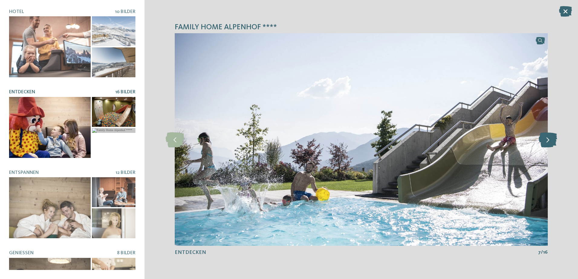
click at [553, 140] on icon at bounding box center [548, 139] width 18 height 15
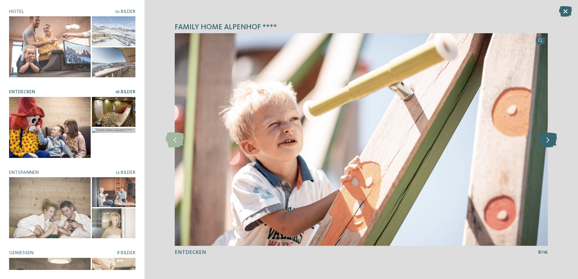
click at [553, 140] on icon at bounding box center [548, 139] width 18 height 15
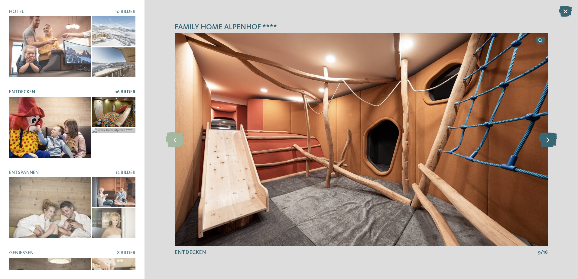
click at [553, 140] on icon at bounding box center [548, 139] width 18 height 15
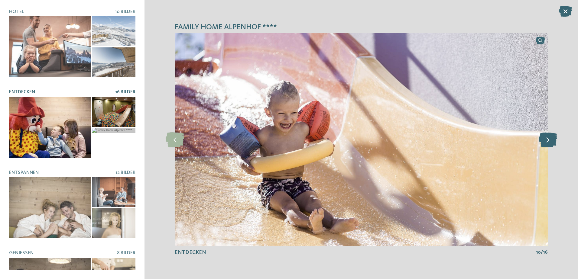
click at [553, 140] on icon at bounding box center [548, 139] width 18 height 15
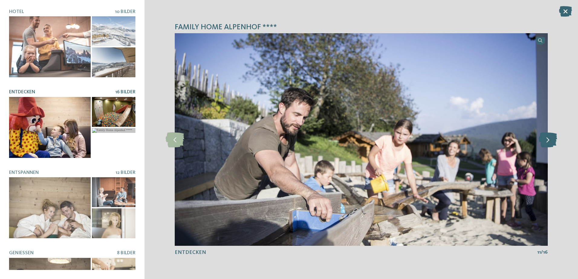
click at [553, 140] on icon at bounding box center [548, 139] width 18 height 15
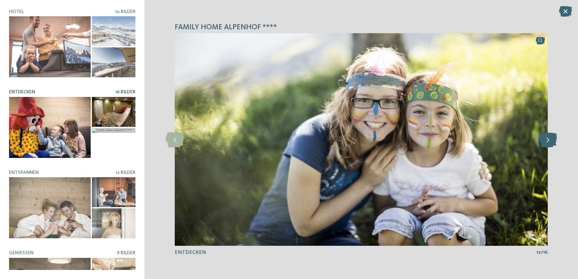
click at [553, 140] on icon at bounding box center [548, 139] width 18 height 15
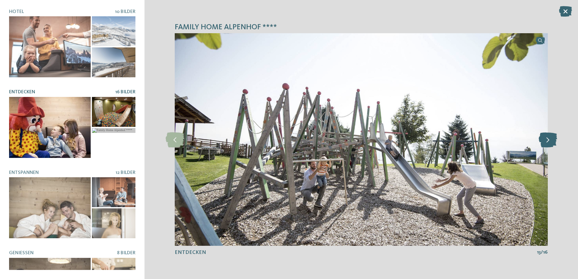
click at [553, 140] on icon at bounding box center [548, 139] width 18 height 15
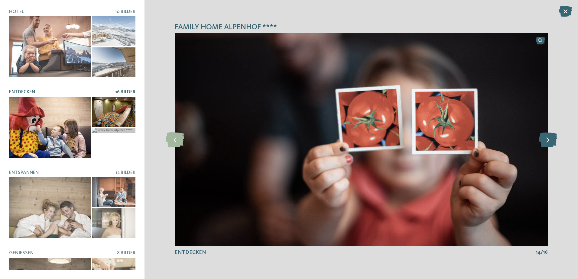
click at [553, 140] on icon at bounding box center [548, 139] width 18 height 15
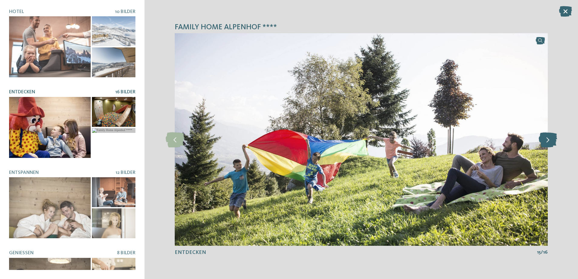
click at [553, 140] on icon at bounding box center [548, 139] width 18 height 15
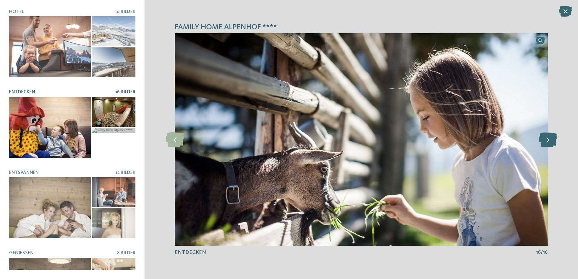
click at [553, 140] on icon at bounding box center [548, 139] width 18 height 15
